Goal: Check status: Check status

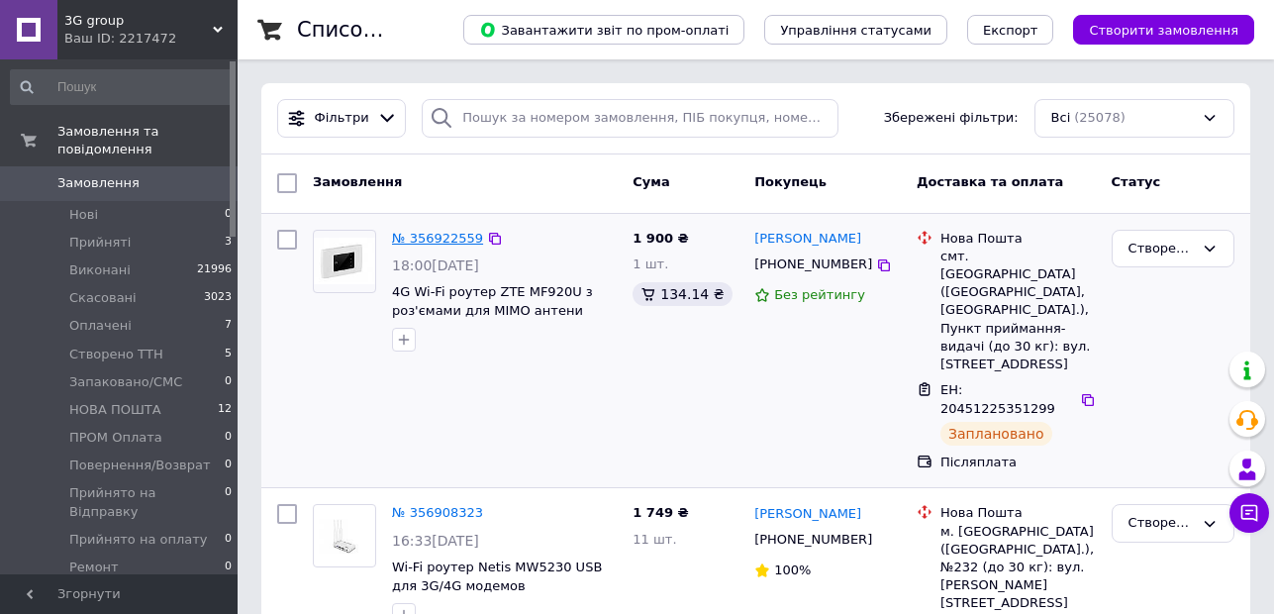
click at [431, 235] on link "№ 356922559" at bounding box center [437, 238] width 91 height 15
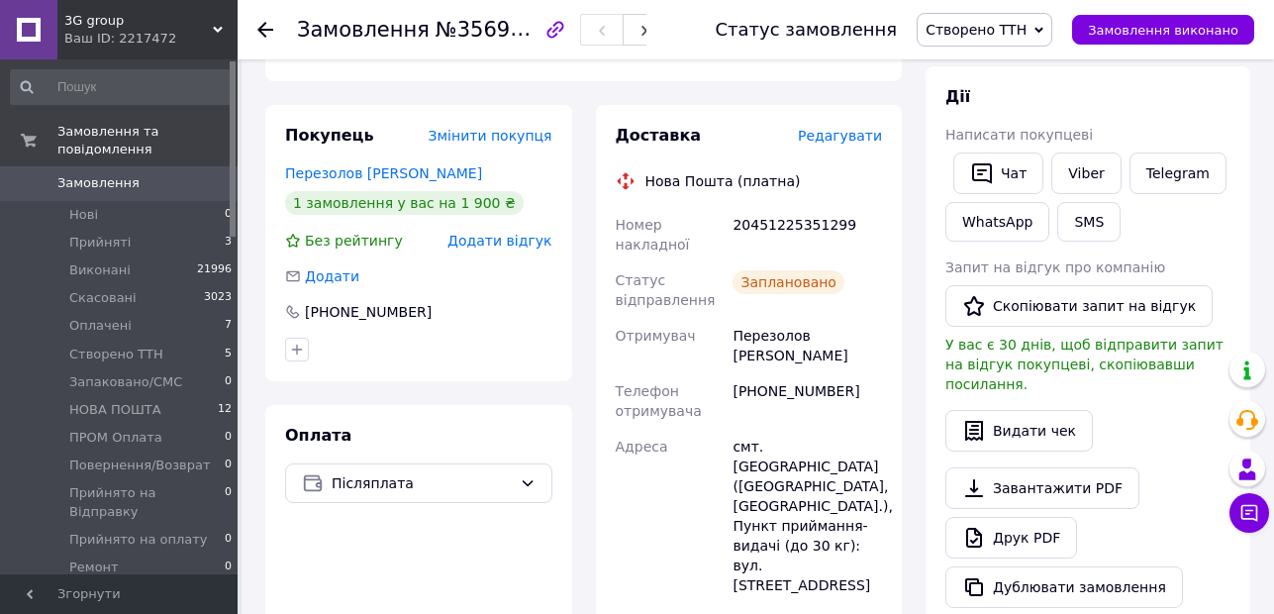
scroll to position [396, 0]
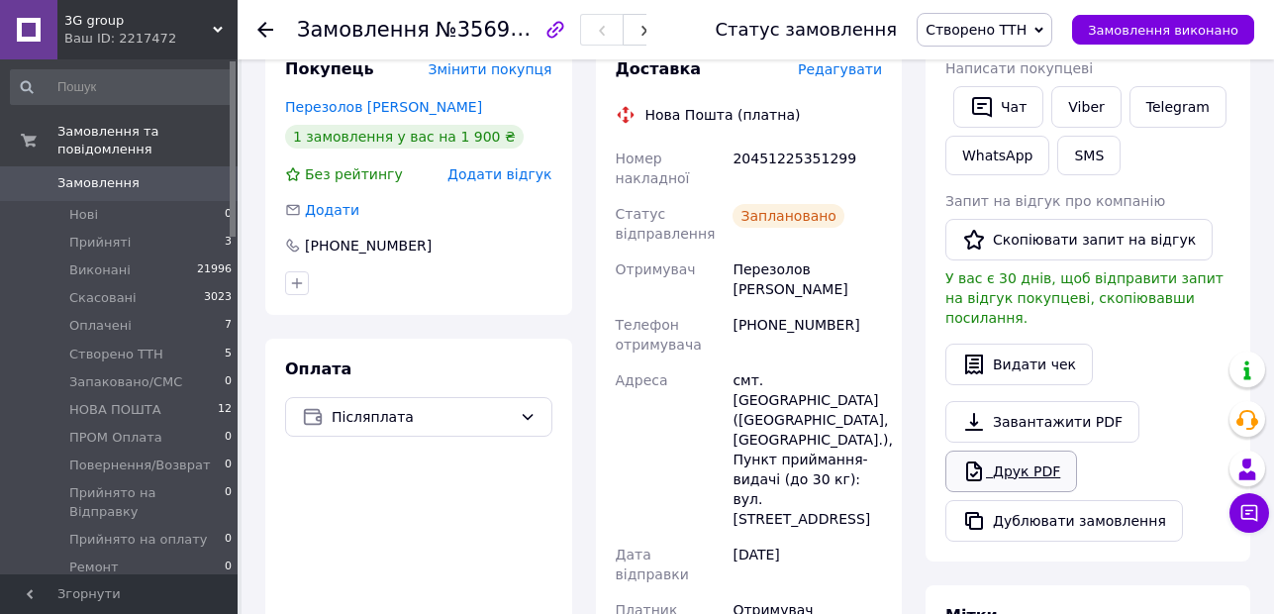
click at [1040, 451] on link "Друк PDF" at bounding box center [1012, 472] width 132 height 42
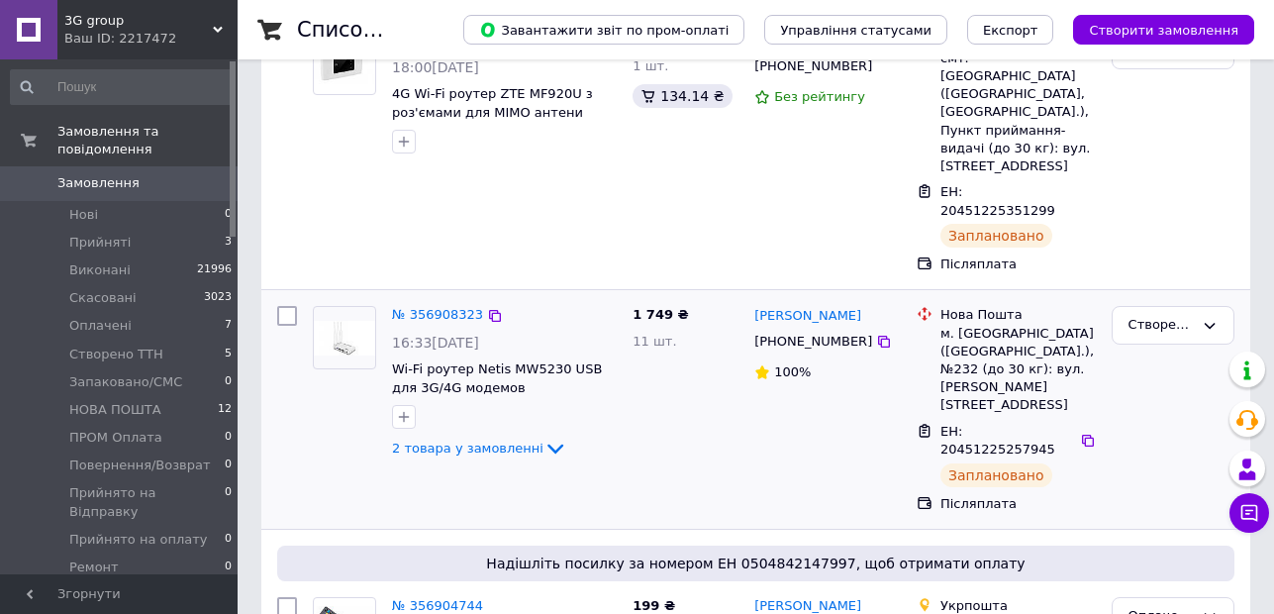
scroll to position [396, 0]
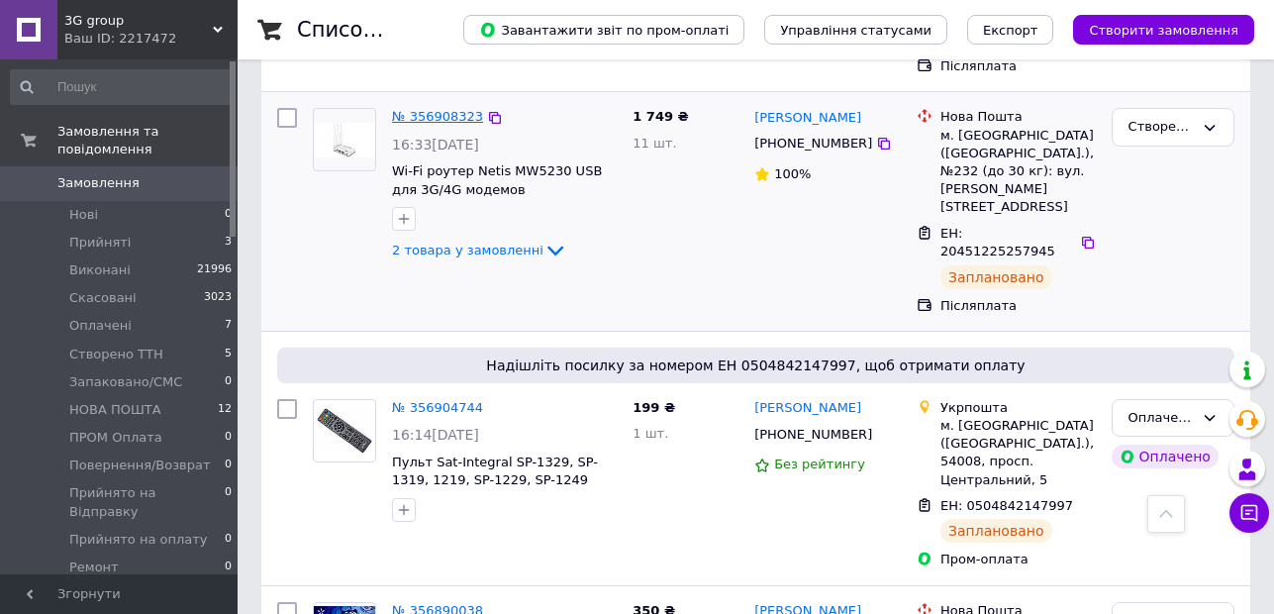
click at [446, 124] on link "№ 356908323" at bounding box center [437, 116] width 91 height 15
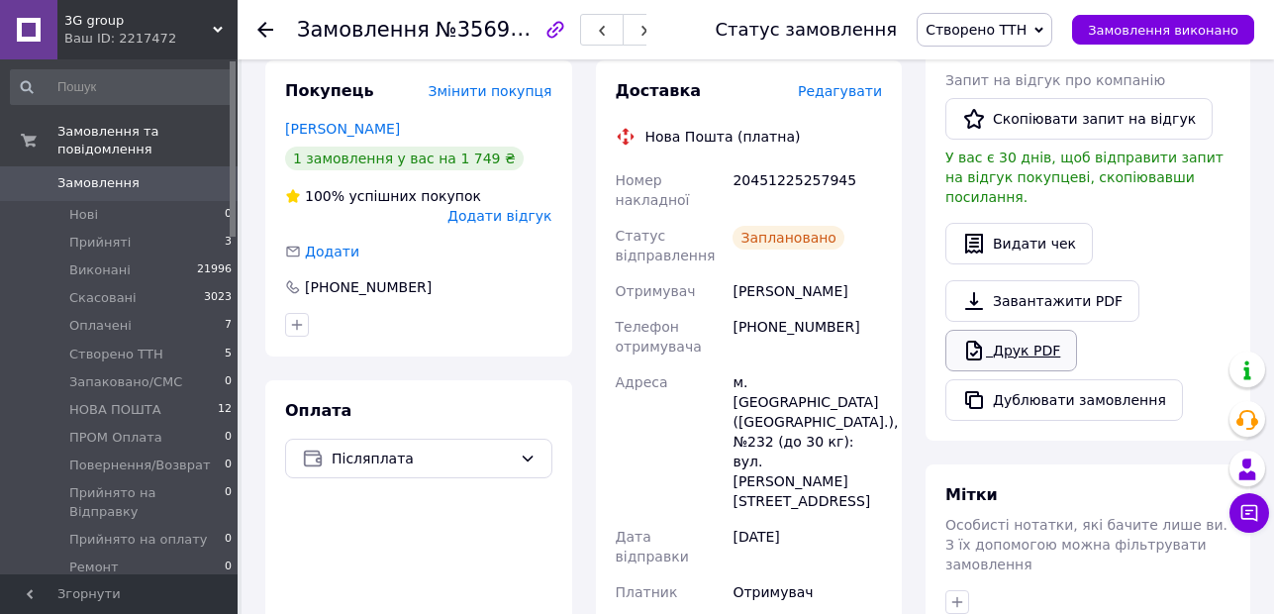
scroll to position [396, 0]
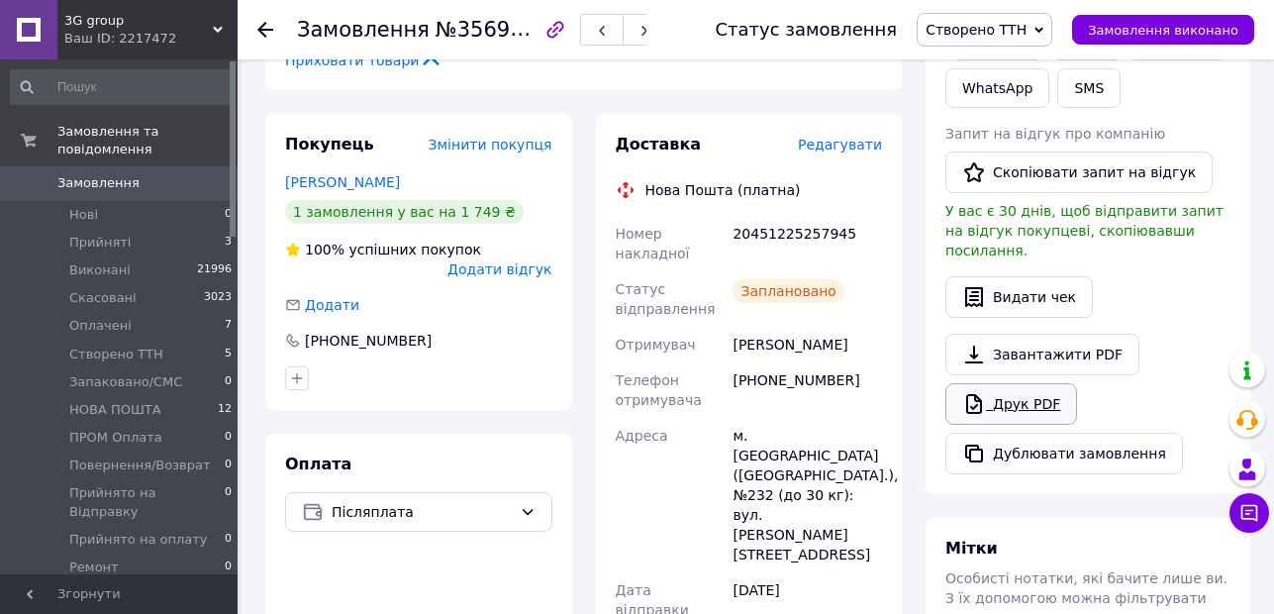
click at [1029, 383] on link "Друк PDF" at bounding box center [1012, 404] width 132 height 42
